Goal: Transaction & Acquisition: Purchase product/service

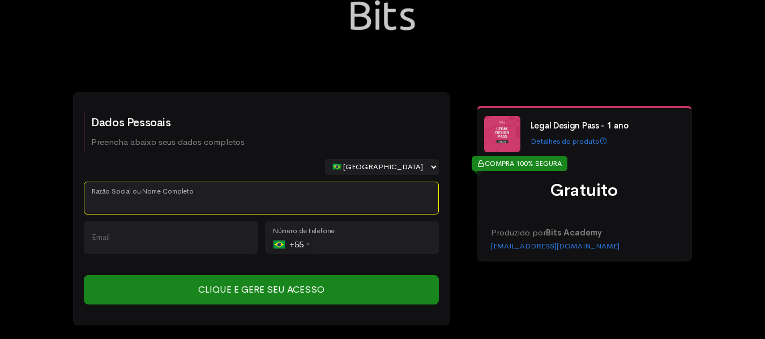
click at [219, 192] on input "Razão Social ou Nome Completo" at bounding box center [261, 198] width 355 height 33
type input "[EMAIL_ADDRESS][DOMAIN_NAME]"
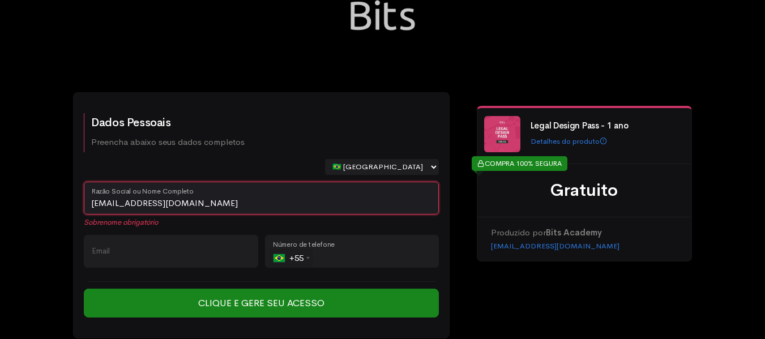
click at [219, 192] on input "[EMAIL_ADDRESS][DOMAIN_NAME]" at bounding box center [261, 198] width 355 height 33
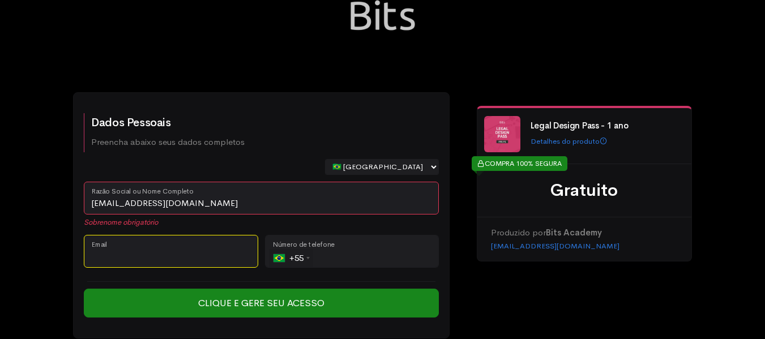
click at [191, 261] on input "Email" at bounding box center [171, 251] width 174 height 33
paste input "[EMAIL_ADDRESS][DOMAIN_NAME]"
type input "[EMAIL_ADDRESS][DOMAIN_NAME]"
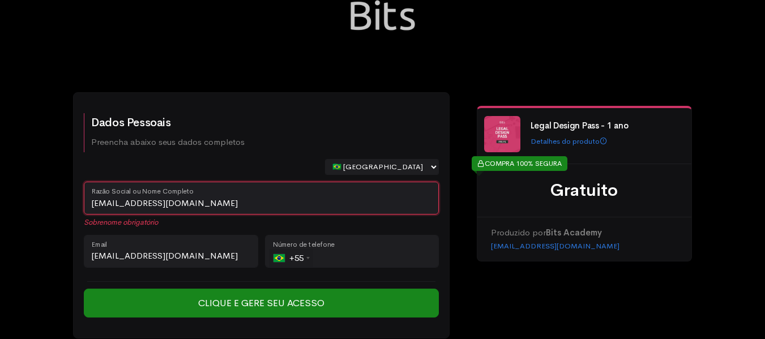
click at [147, 206] on input "[EMAIL_ADDRESS][DOMAIN_NAME]" at bounding box center [261, 198] width 355 height 33
type input "[PERSON_NAME]"
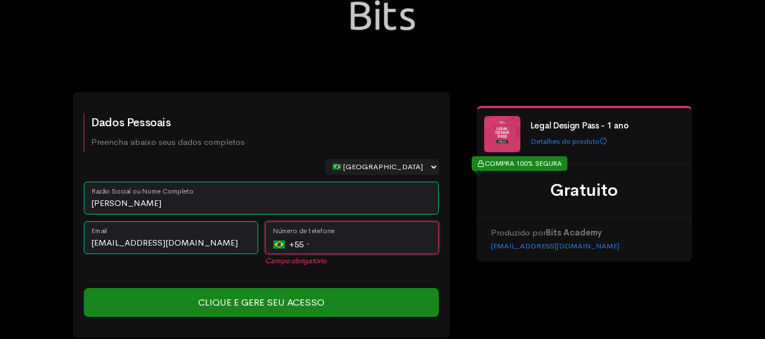
click at [369, 242] on input "tel" at bounding box center [352, 237] width 174 height 33
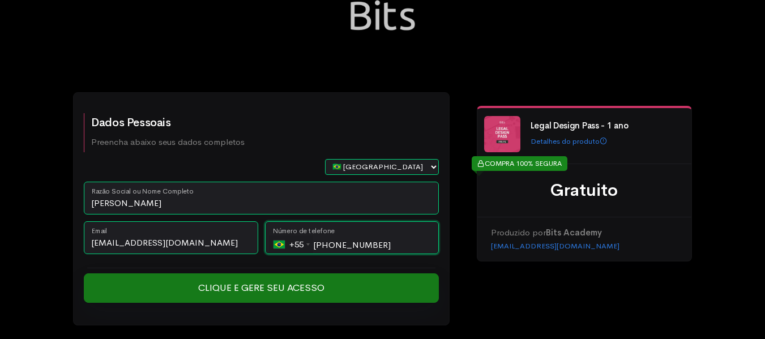
type input "[PHONE_NUMBER]"
click at [366, 292] on input "Clique e Gere seu Acesso" at bounding box center [261, 287] width 355 height 29
